Goal: Navigation & Orientation: Go to known website

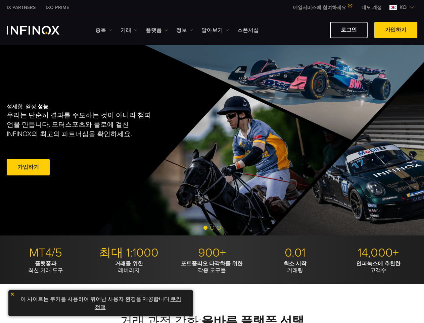
click at [347, 29] on link "로그인" at bounding box center [349, 30] width 38 height 16
click at [350, 31] on link "로그인" at bounding box center [349, 30] width 38 height 16
